Goal: Check status

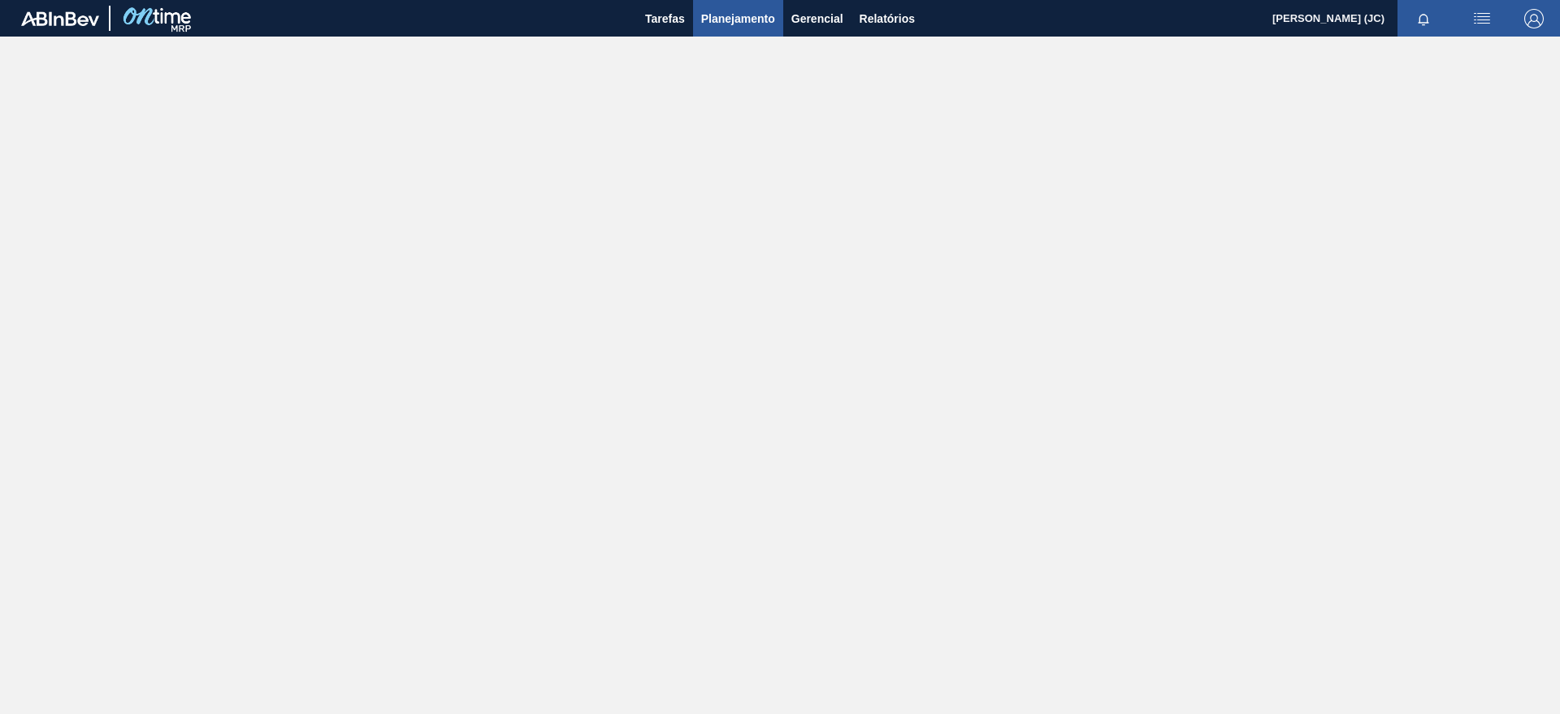
click at [712, 27] on span "Planejamento" at bounding box center [738, 19] width 74 height 20
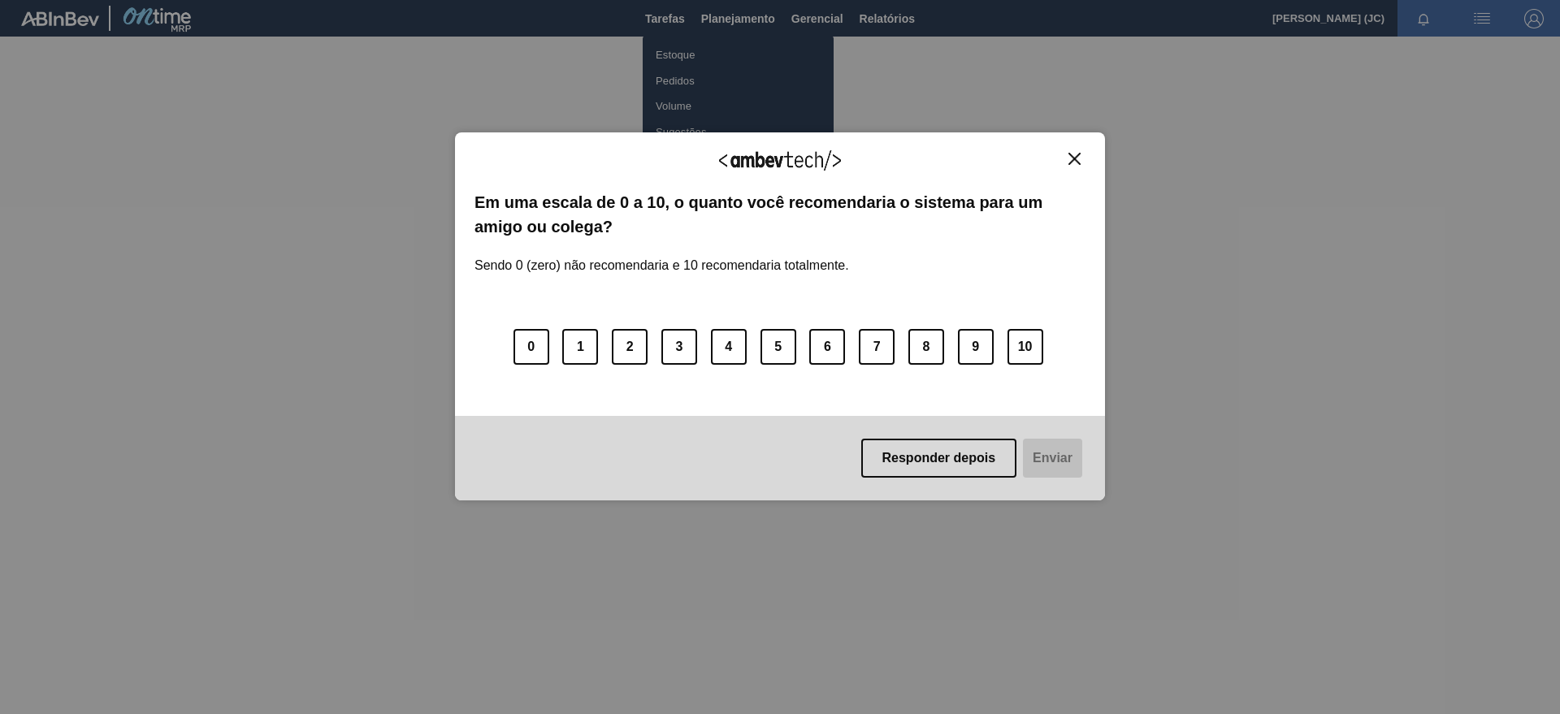
click at [1076, 156] on img "Close" at bounding box center [1075, 159] width 12 height 12
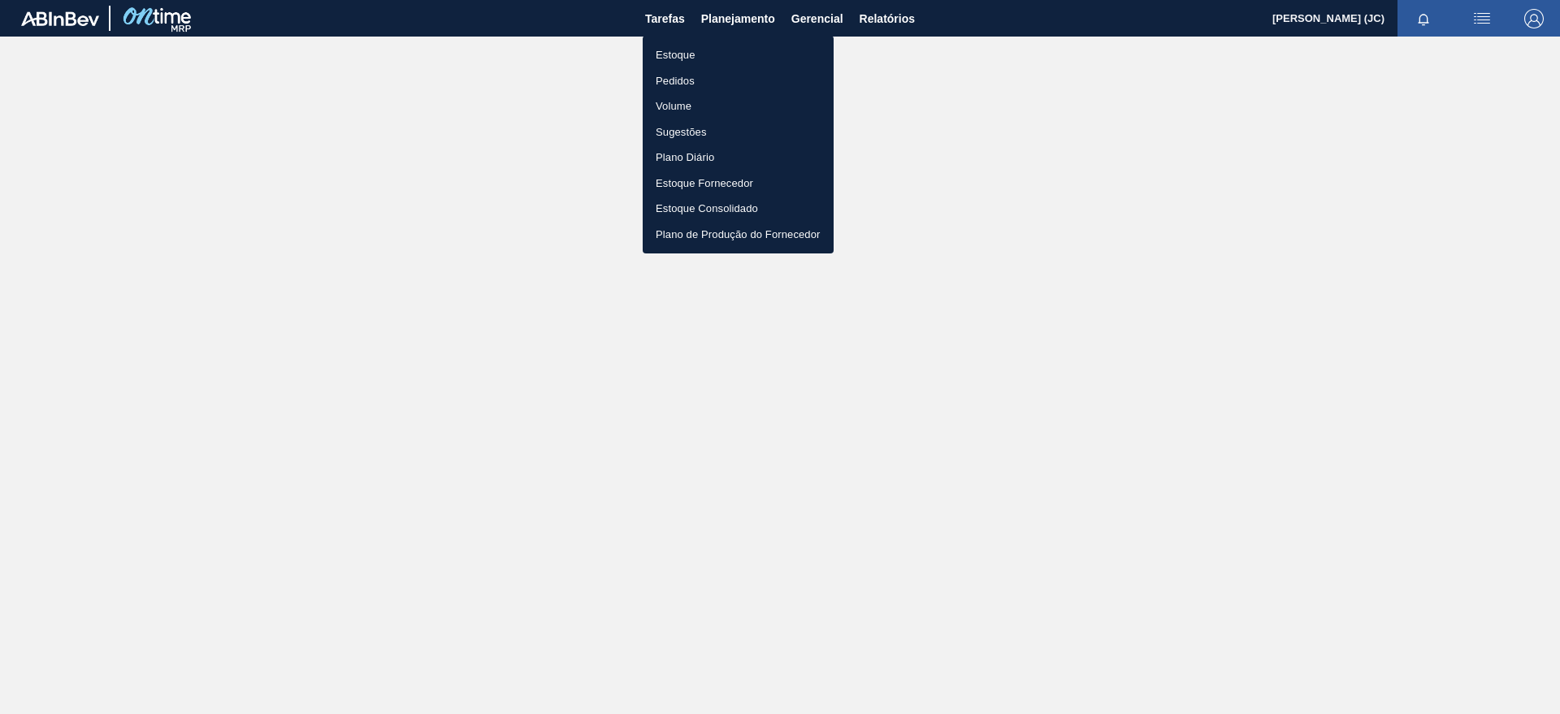
click at [692, 52] on li "Estoque" at bounding box center [738, 55] width 191 height 26
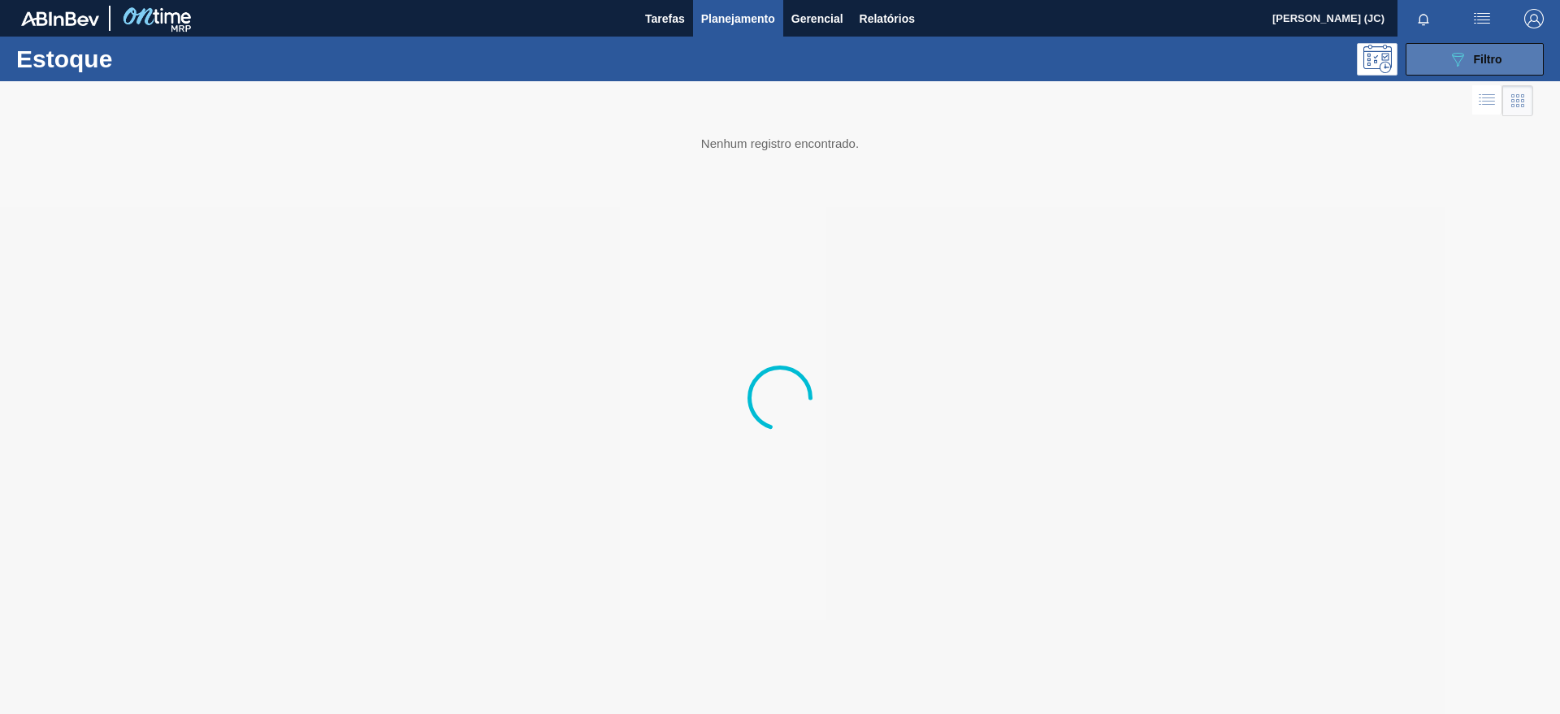
click at [1440, 58] on button "089F7B8B-B2A5-4AFE-B5C0-19BA573D28AC Filtro" at bounding box center [1475, 59] width 138 height 33
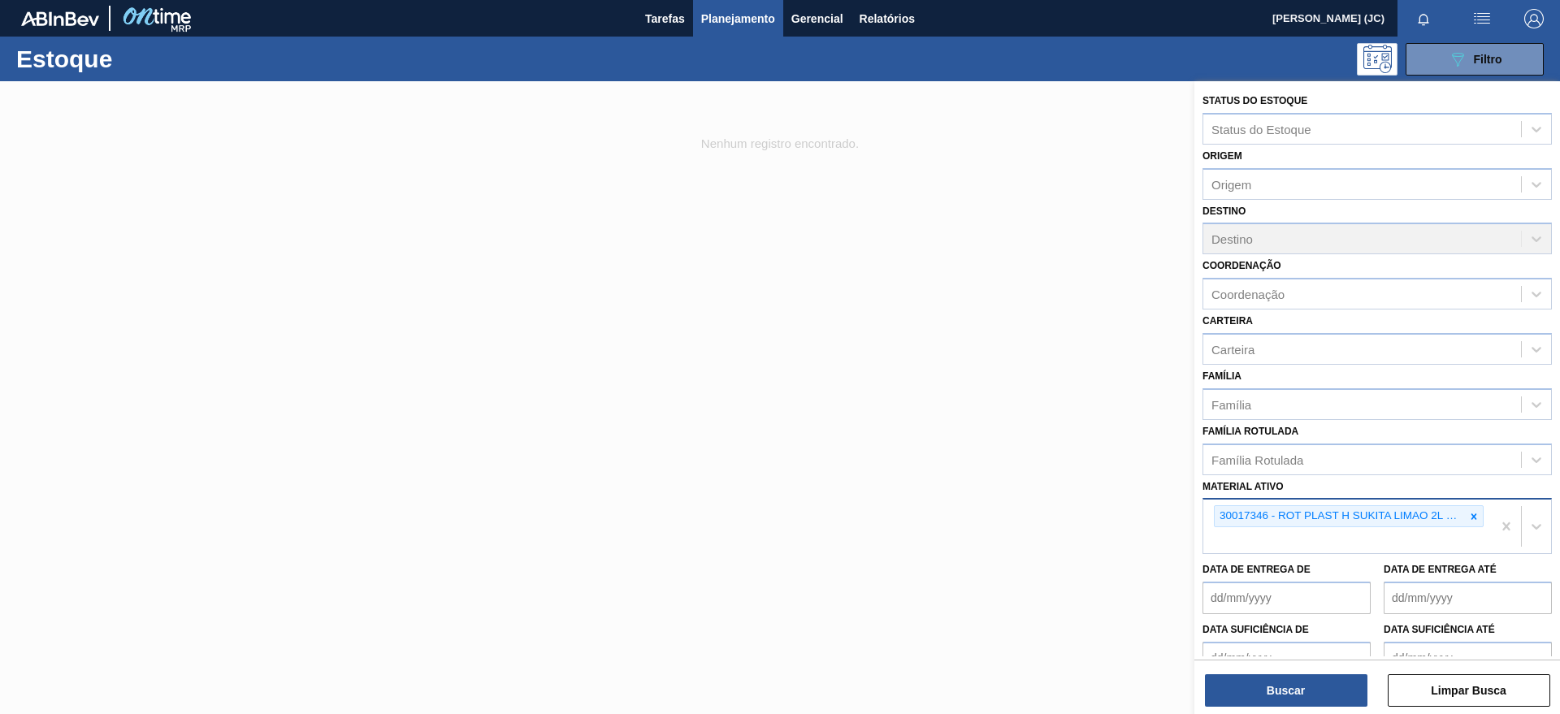
click at [1470, 516] on icon at bounding box center [1474, 516] width 11 height 11
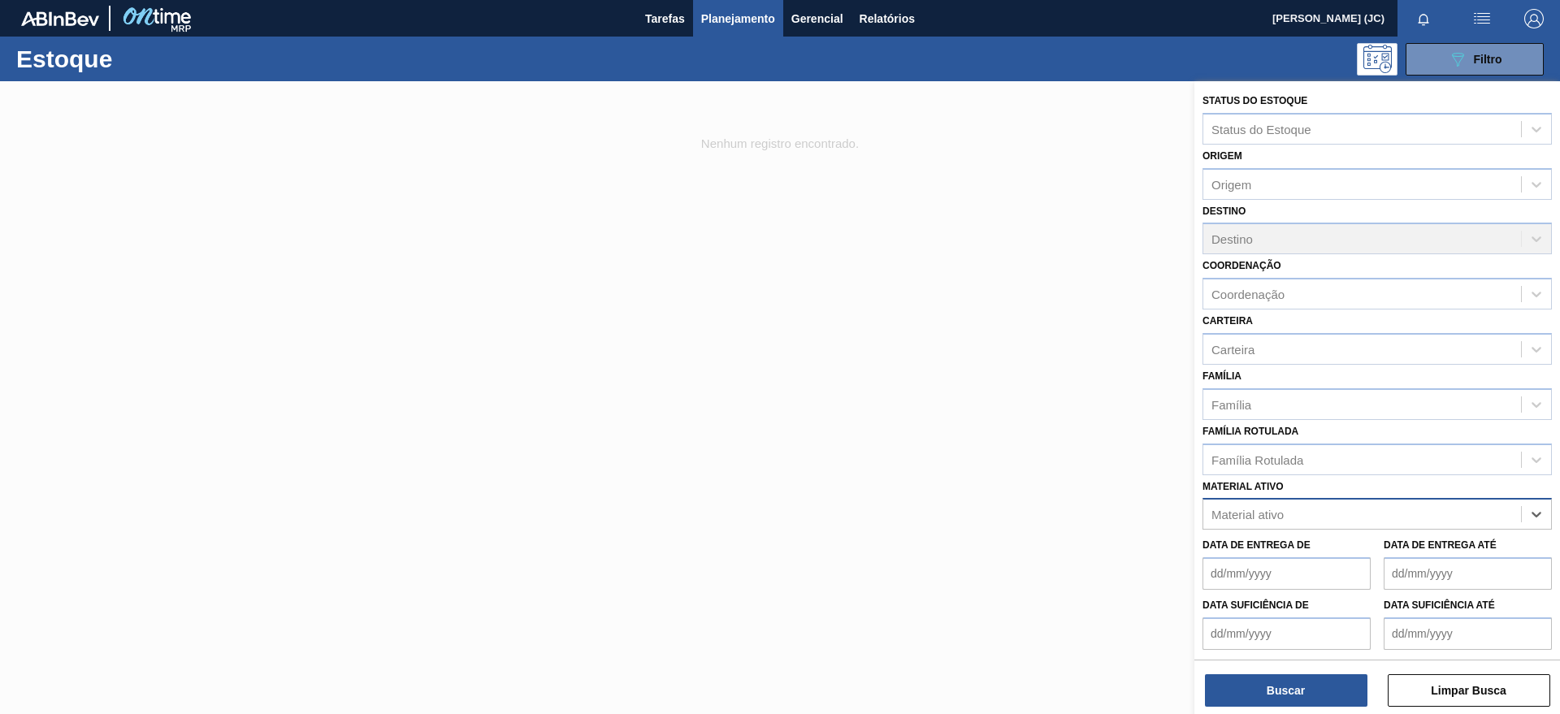
paste ativo "30030365"
type ativo "30030365"
click at [1379, 542] on div "30030365 - ROT PLAST 15L AH PC BLACK NIV24" at bounding box center [1377, 555] width 349 height 30
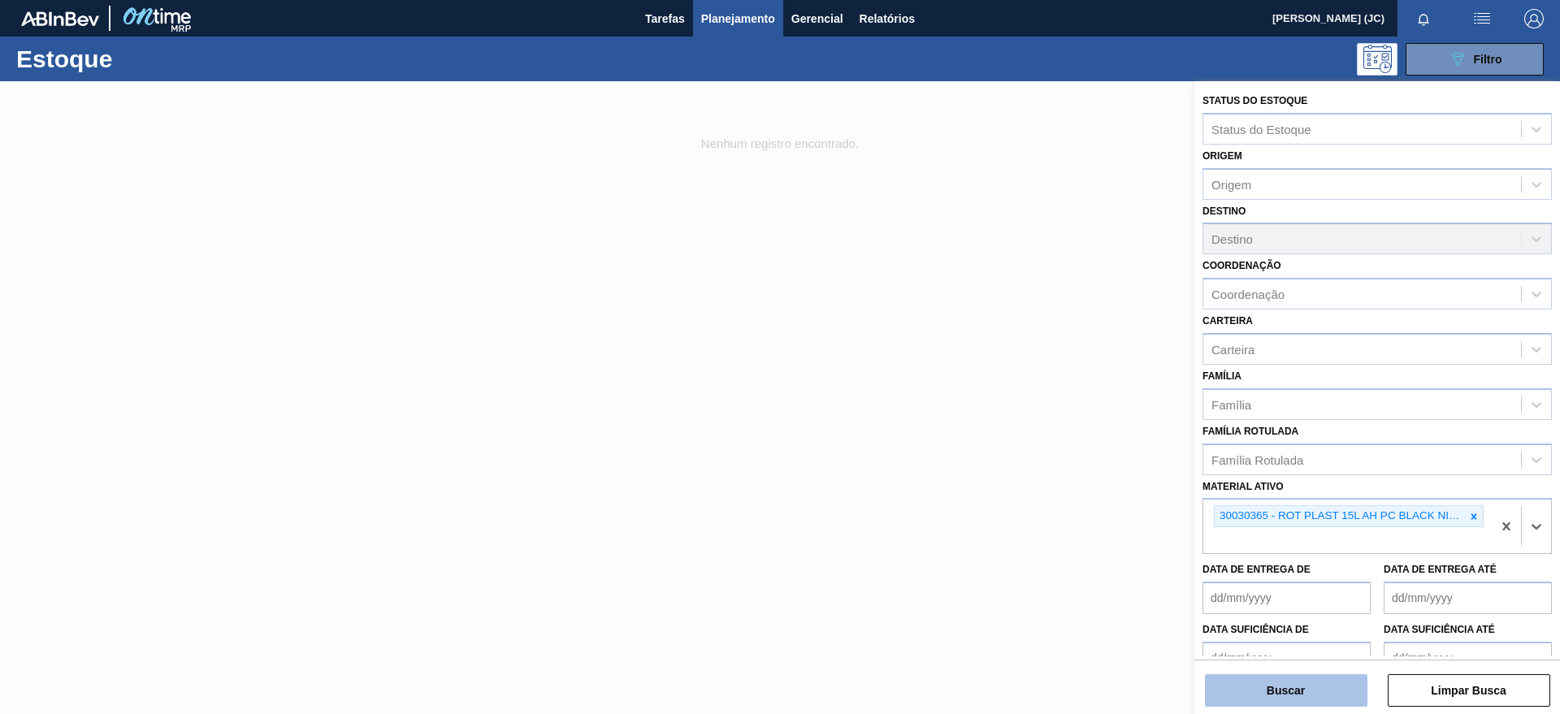
click at [1328, 688] on button "Buscar" at bounding box center [1286, 691] width 163 height 33
